Goal: Book appointment/travel/reservation

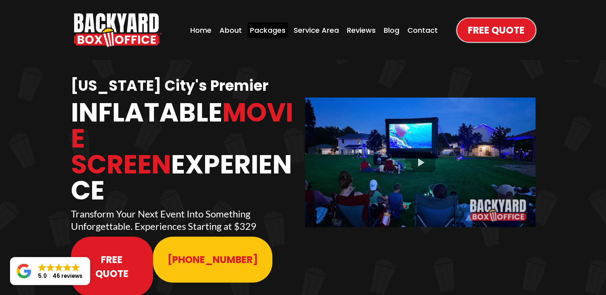
click at [264, 30] on div "Packages" at bounding box center [267, 30] width 40 height 16
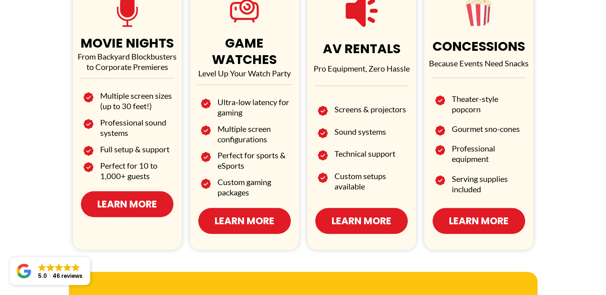
scroll to position [520, 0]
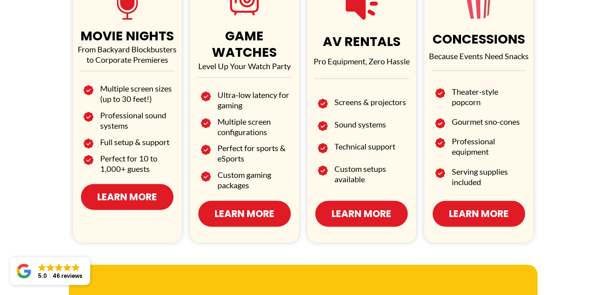
click at [134, 193] on span "Learn More" at bounding box center [127, 197] width 60 height 14
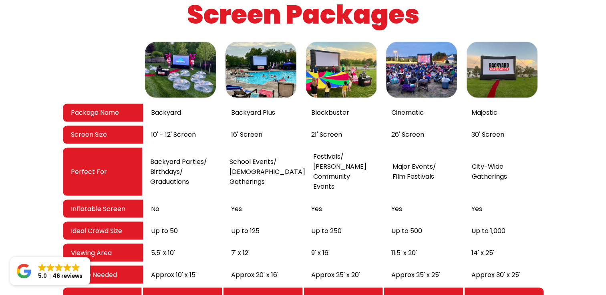
scroll to position [1361, 0]
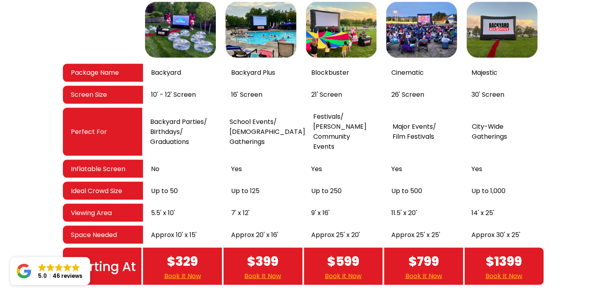
click at [96, 23] on div at bounding box center [100, 30] width 75 height 60
